Goal: Task Accomplishment & Management: Manage account settings

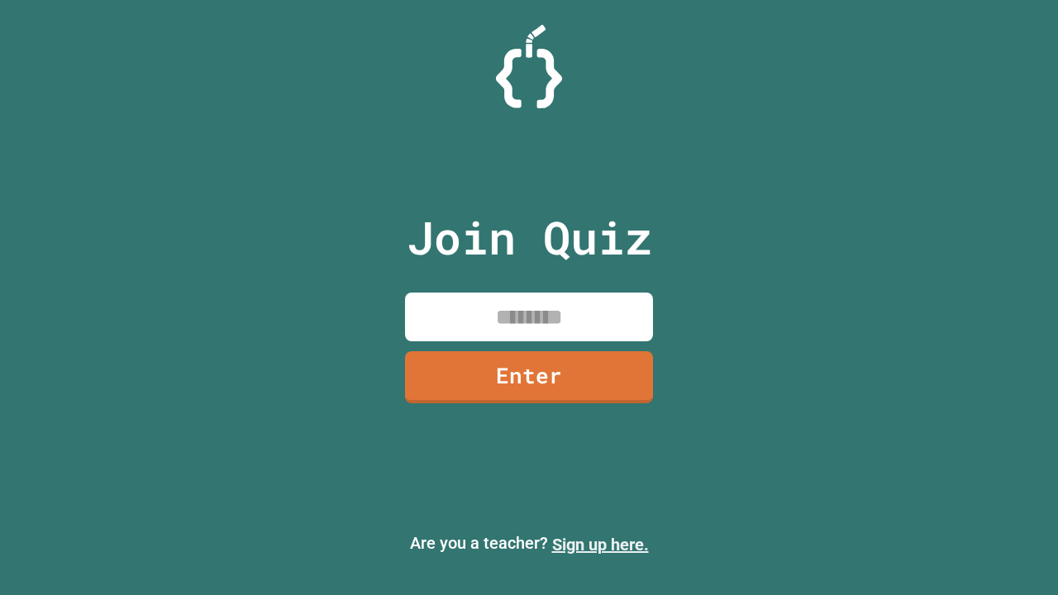
click at [600, 545] on link "Sign up here." at bounding box center [600, 545] width 97 height 20
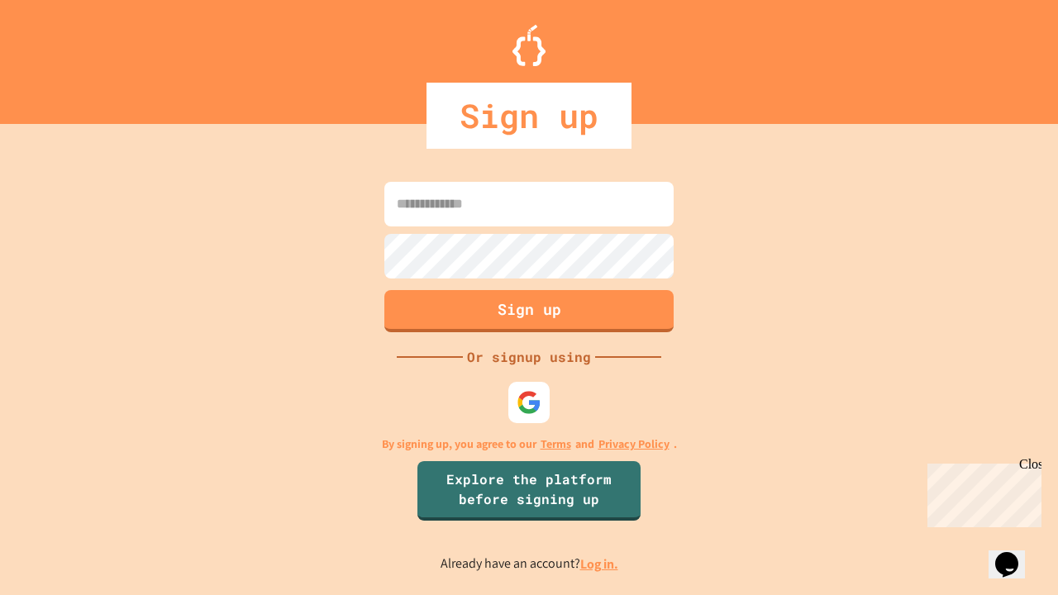
click at [600, 564] on link "Log in." at bounding box center [599, 563] width 38 height 17
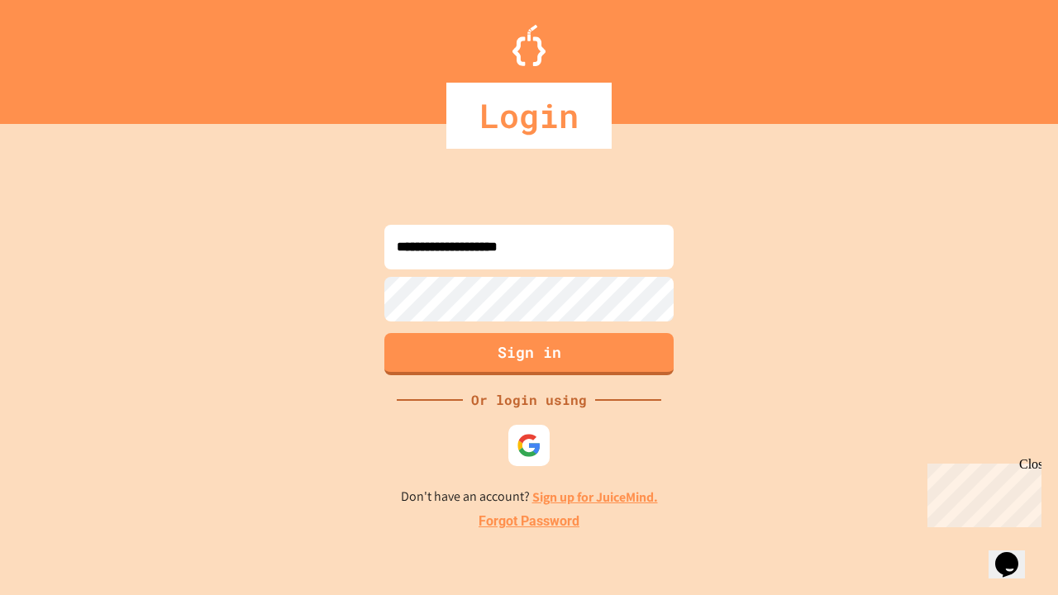
type input "**********"
